Goal: Unclear

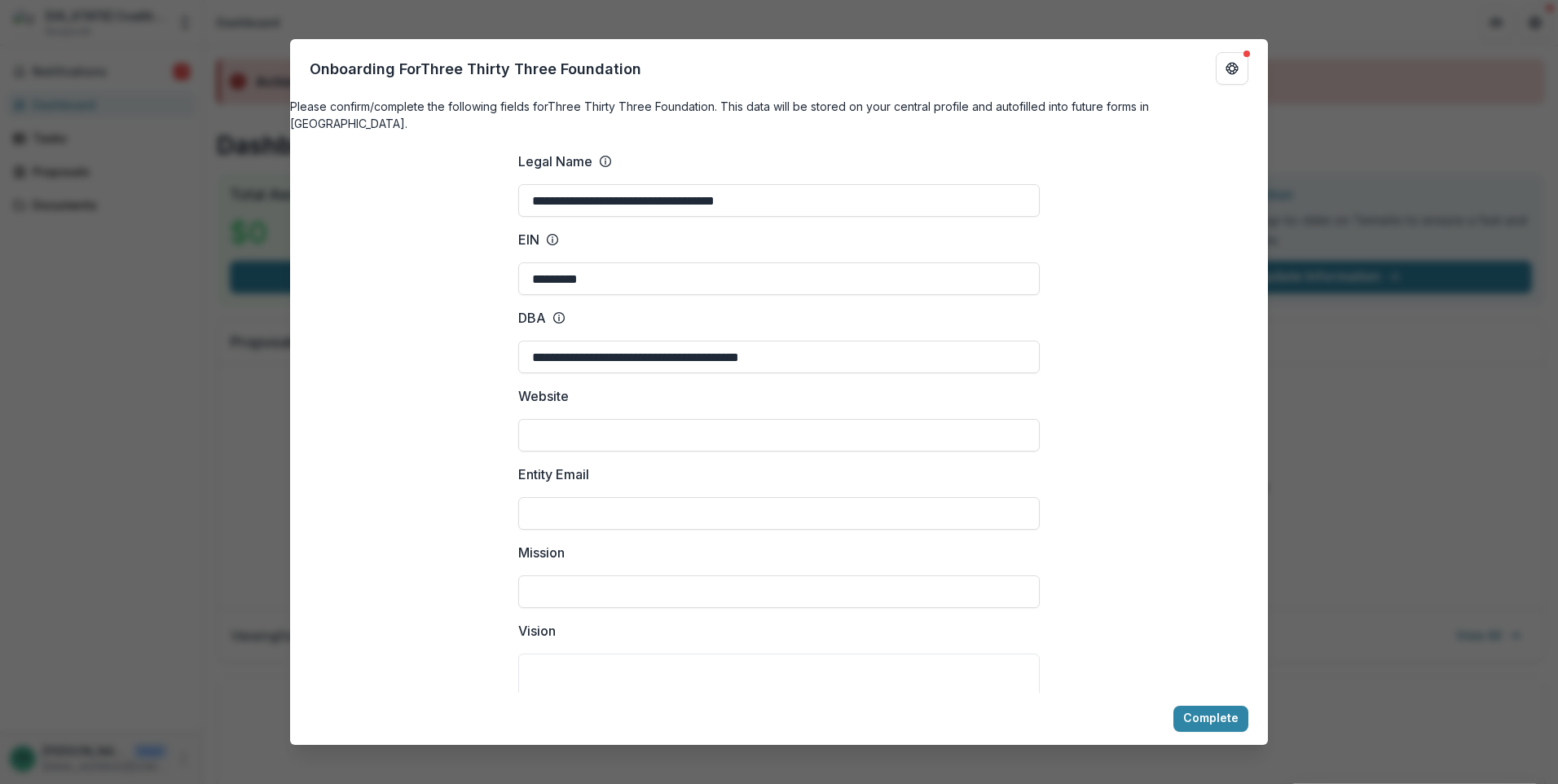
scroll to position [489, 0]
